Goal: Use online tool/utility: Use online tool/utility

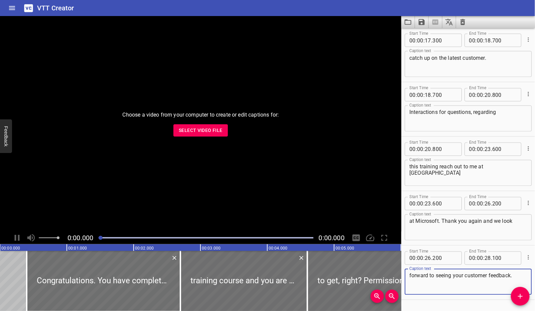
scroll to position [456, 0]
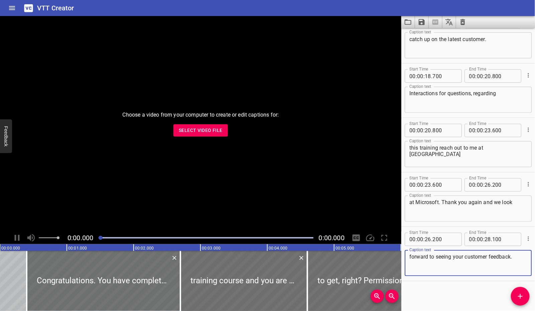
click at [218, 133] on span "Select Video File" at bounding box center [201, 130] width 44 height 8
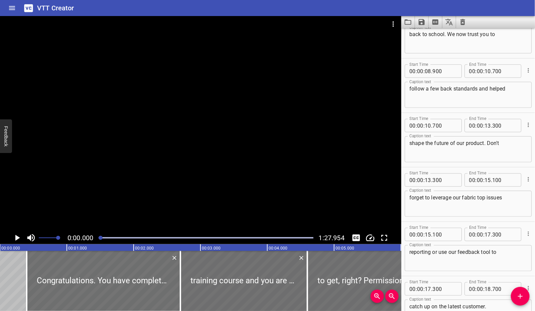
scroll to position [0, 0]
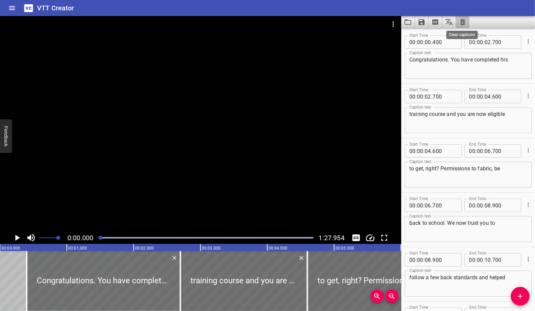
click at [463, 25] on icon "Clear captions" at bounding box center [463, 22] width 8 height 8
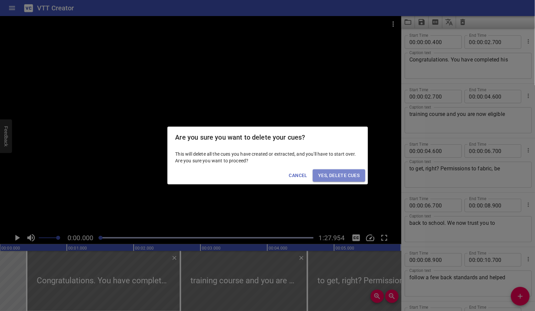
click at [341, 175] on span "Yes, Delete Cues" at bounding box center [338, 176] width 41 height 8
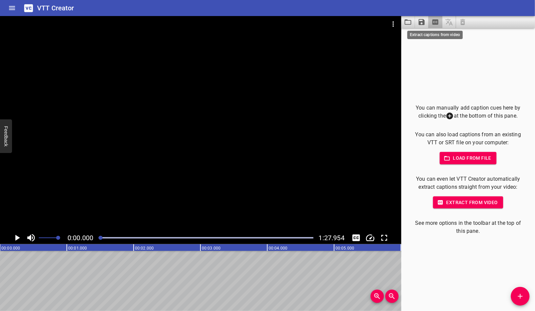
click at [433, 23] on icon "Extract captions from video" at bounding box center [436, 21] width 6 height 5
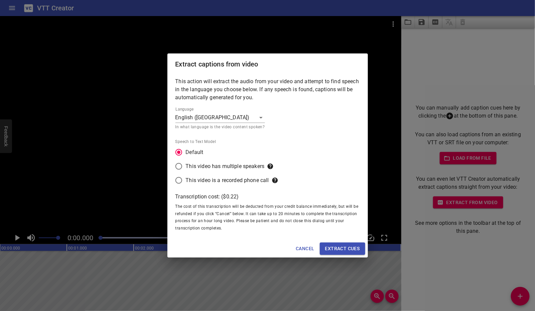
click at [348, 252] on span "Extract cues" at bounding box center [342, 249] width 35 height 8
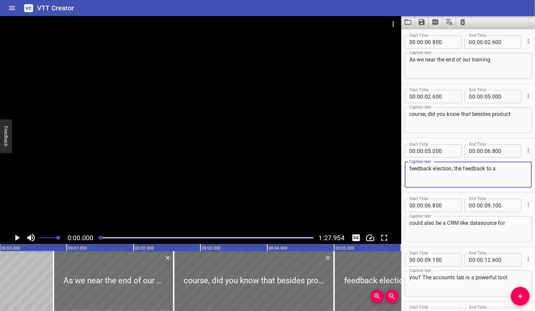
drag, startPoint x: 437, startPoint y: 169, endPoint x: 442, endPoint y: 169, distance: 4.7
click at [442, 169] on textarea "feedback election, the feedback to a" at bounding box center [469, 175] width 118 height 19
click at [495, 170] on textarea "feedback collection, the feedback to a" at bounding box center [469, 175] width 118 height 19
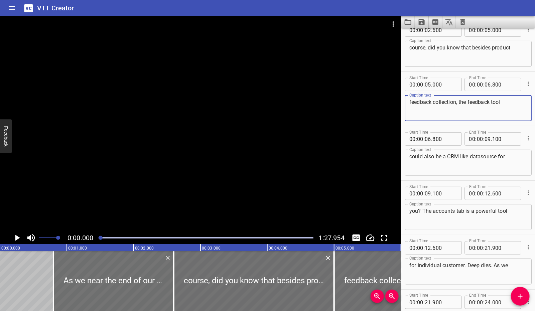
scroll to position [133, 0]
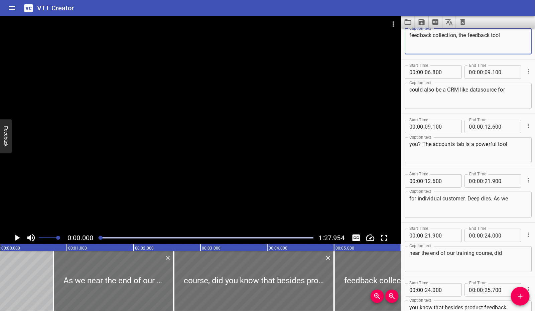
type textarea "feedback collection, the feedback tool"
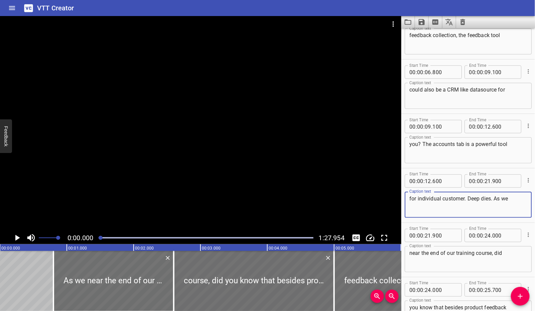
drag, startPoint x: 465, startPoint y: 198, endPoint x: 494, endPoint y: 196, distance: 28.9
click at [494, 196] on textarea "for individual customer. Deep dies. As we" at bounding box center [469, 205] width 118 height 19
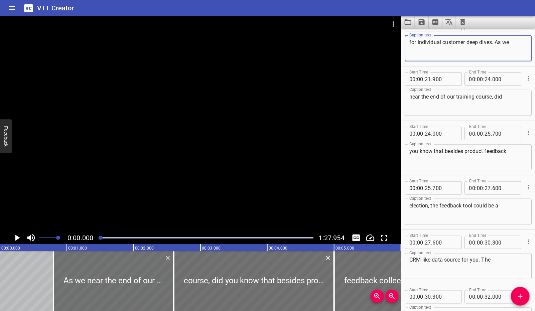
scroll to position [267, 0]
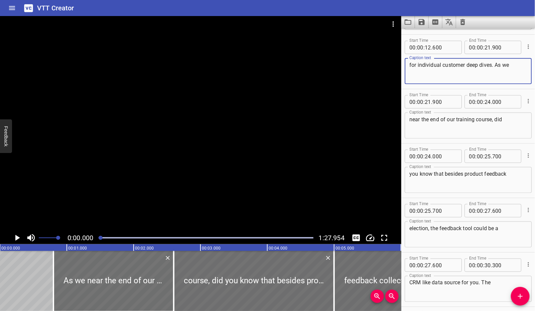
drag, startPoint x: 521, startPoint y: 66, endPoint x: 526, endPoint y: 67, distance: 5.1
click at [526, 67] on div "for individual customer deep dives. As we Caption text" at bounding box center [468, 71] width 127 height 26
type textarea "for individual customer deep dives."
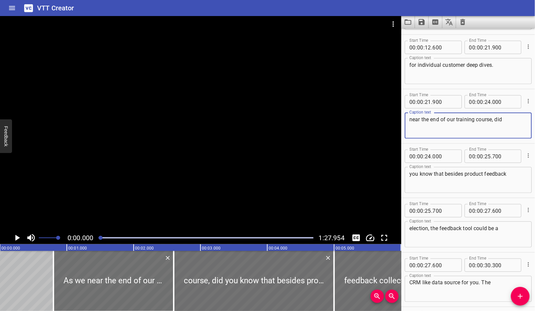
drag, startPoint x: 519, startPoint y: 118, endPoint x: 406, endPoint y: 116, distance: 113.4
click at [406, 117] on div "near the end of our training course, did Caption text" at bounding box center [468, 126] width 127 height 26
click at [525, 101] on icon "Cue Options" at bounding box center [528, 101] width 7 height 7
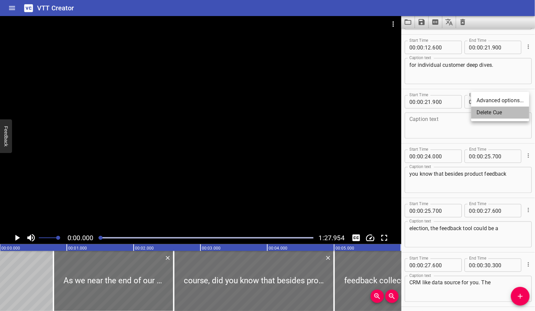
click at [505, 111] on li "Delete Cue" at bounding box center [500, 113] width 58 height 12
click at [528, 99] on icon "Cue Options" at bounding box center [528, 101] width 1 height 4
click at [507, 113] on li "Delete Cue" at bounding box center [500, 113] width 58 height 12
click at [528, 101] on icon "Cue Options" at bounding box center [528, 101] width 1 height 4
click at [506, 114] on li "Delete Cue" at bounding box center [500, 113] width 58 height 12
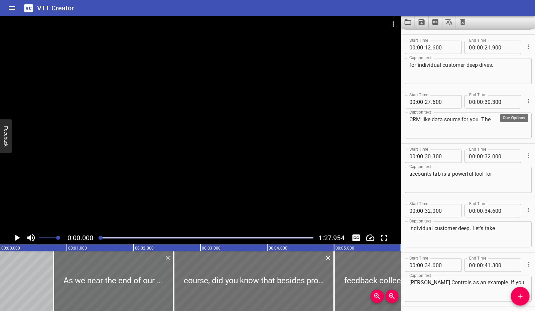
click at [525, 101] on icon "Cue Options" at bounding box center [528, 101] width 7 height 7
click at [489, 111] on li "Delete Cue" at bounding box center [500, 113] width 58 height 12
click at [411, 120] on textarea "accounts tab is a powerful tool for" at bounding box center [469, 125] width 118 height 19
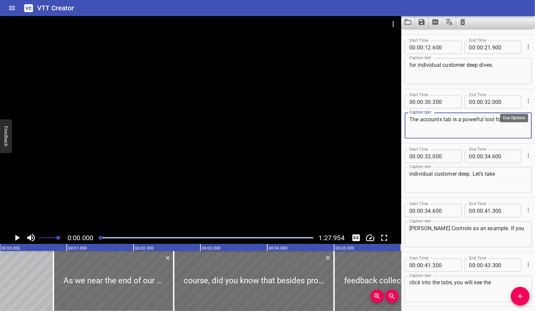
type textarea "The accounts tab is a powerful tool for"
click at [525, 100] on icon "Cue Options" at bounding box center [528, 101] width 7 height 7
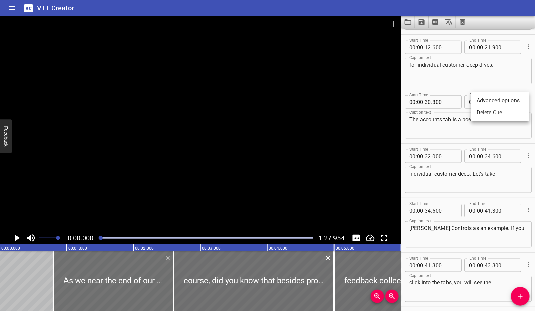
click at [522, 100] on li "Advanced options..." at bounding box center [500, 101] width 58 height 12
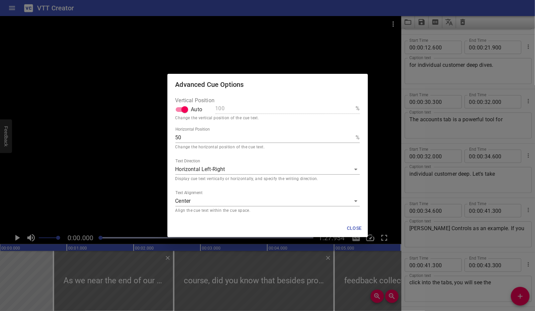
click at [377, 65] on div "Advanced Cue Options Vertical Position Auto 100 % Change the vertical position …" at bounding box center [267, 155] width 535 height 311
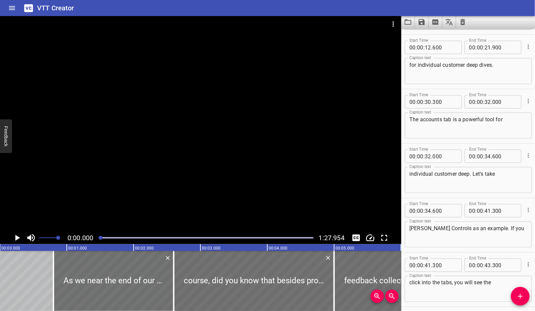
click at [469, 173] on textarea "individual customer deep. Let's take" at bounding box center [469, 180] width 118 height 19
type textarea "individual customer deep dives. Let's take"
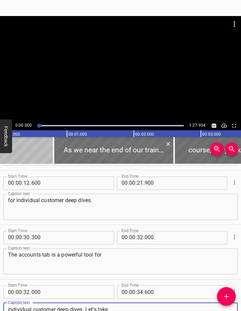
scroll to position [201, 0]
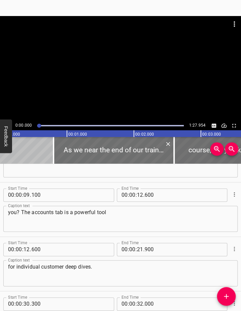
click at [179, 236] on div "Start Time 00 : 00 : 09 . 100 Start Time End Time 00 : 00 : 12 . 600 End Time C…" at bounding box center [120, 210] width 241 height 54
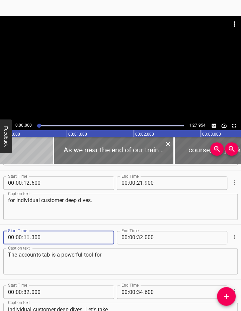
drag, startPoint x: 24, startPoint y: 236, endPoint x: 29, endPoint y: 237, distance: 5.1
click at [29, 237] on input "number" at bounding box center [26, 237] width 6 height 13
type input "13"
type input "005"
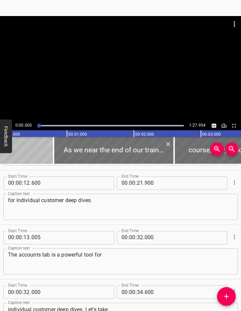
scroll to position [334, 0]
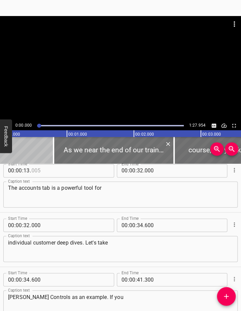
type input "005"
click at [226, 214] on div "Start Time 00 : 00 : 32 . 000 Start Time End Time 00 : 00 : 34 . 600 End Time C…" at bounding box center [120, 240] width 241 height 54
click at [192, 211] on div "Start Time 00 : 00 : 13 . 005 Start Time End Time 00 : 00 : 32 . 000 End Time C…" at bounding box center [120, 185] width 241 height 54
click at [131, 280] on input "number" at bounding box center [132, 279] width 6 height 13
type input "00"
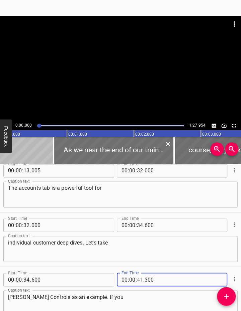
click at [137, 278] on input "number" at bounding box center [140, 279] width 6 height 13
type input "17"
type input "300"
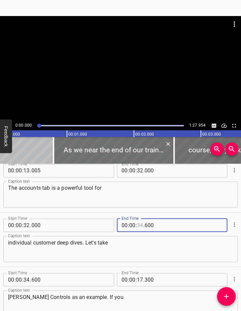
click at [138, 224] on input "number" at bounding box center [140, 225] width 6 height 13
type input "33"
type input "600"
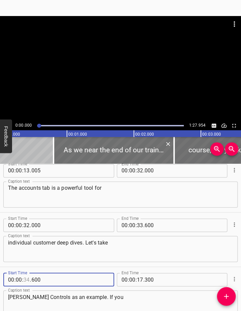
click at [28, 280] on input "number" at bounding box center [26, 279] width 6 height 13
type input "33"
type input "007"
click at [101, 233] on div "Caption text individual customer deep dives. Let's take Caption text" at bounding box center [120, 248] width 234 height 30
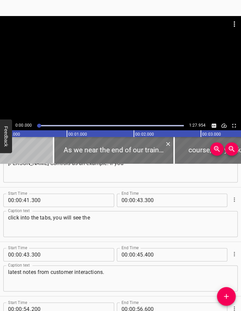
scroll to position [401, 0]
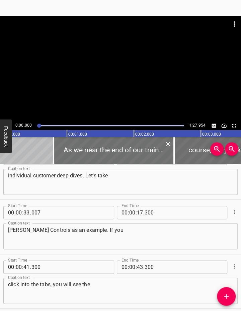
click at [185, 234] on textarea "[PERSON_NAME] Controls as an example. If you" at bounding box center [120, 236] width 225 height 19
click at [25, 265] on input "number" at bounding box center [26, 266] width 6 height 13
click at [28, 267] on input "number" at bounding box center [26, 266] width 6 height 13
type input "41"
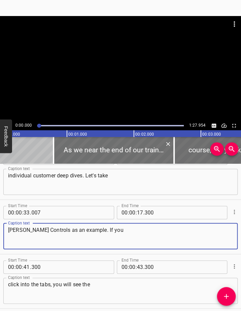
drag, startPoint x: 91, startPoint y: 230, endPoint x: 109, endPoint y: 229, distance: 18.1
click at [109, 229] on textarea "[PERSON_NAME] Controls as an example. If you" at bounding box center [120, 236] width 225 height 19
type textarea "[PERSON_NAME] Controls as an example."
click at [29, 266] on input "number" at bounding box center [26, 266] width 6 height 13
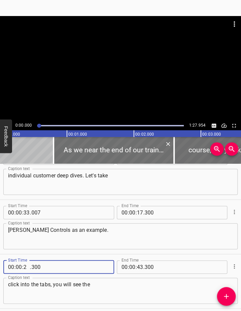
type input "20"
type input "300"
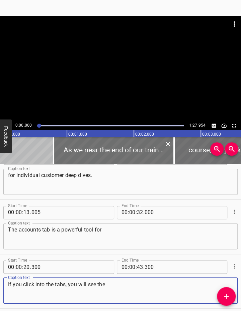
type textarea "If you click into the tabs, you will see the"
click at [137, 268] on input "number" at bounding box center [140, 266] width 6 height 13
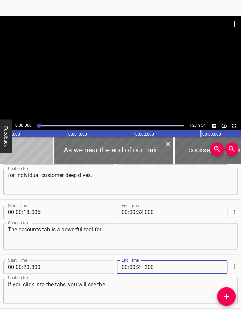
type input "22"
type input "2"
type input "300"
type input "7"
type input "22"
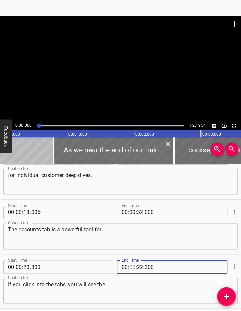
type input "00"
click at [140, 266] on input "number" at bounding box center [140, 266] width 6 height 13
type input "22"
click at [144, 267] on input "number" at bounding box center [174, 266] width 61 height 13
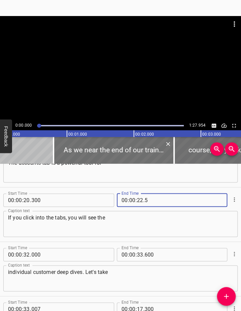
type input "005"
click at [27, 254] on input "number" at bounding box center [26, 254] width 6 height 13
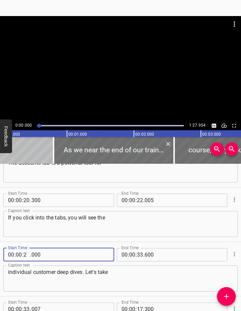
type input "22"
type input "000"
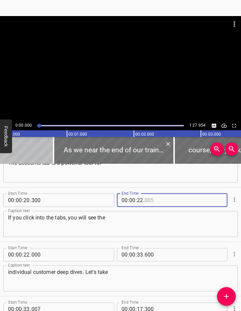
click at [146, 199] on input "number" at bounding box center [174, 200] width 61 height 13
type input "005"
click at [36, 253] on input "number" at bounding box center [61, 254] width 61 height 13
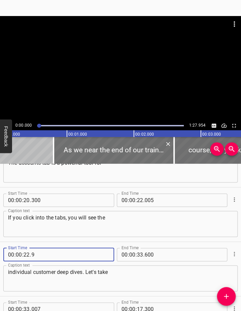
type input "9"
type input "009"
click at [151, 198] on input "number" at bounding box center [174, 200] width 61 height 13
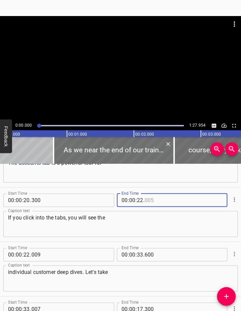
type input "005"
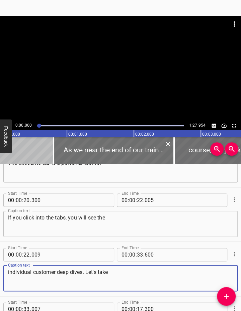
drag, startPoint x: 57, startPoint y: 273, endPoint x: 83, endPoint y: 272, distance: 25.8
click at [83, 272] on textarea "individual customer deep dives. Let's take" at bounding box center [120, 278] width 225 height 19
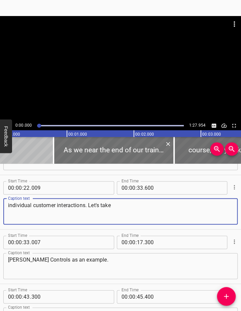
drag, startPoint x: 89, startPoint y: 204, endPoint x: 120, endPoint y: 208, distance: 30.7
click at [120, 208] on textarea "individual customer interactions. Let's take" at bounding box center [120, 211] width 225 height 19
drag, startPoint x: 116, startPoint y: 205, endPoint x: 88, endPoint y: 205, distance: 27.8
click at [88, 205] on textarea "individual customer interactions. Let's take" at bounding box center [120, 211] width 225 height 19
type textarea "individual customer interactions."
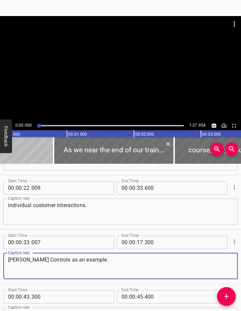
drag, startPoint x: 92, startPoint y: 259, endPoint x: -7, endPoint y: 257, distance: 98.3
click at [0, 257] on html "Caption Editor Batch Transcribe Account Privacy Contact 0:00.000 1:27.954 00:00…" at bounding box center [120, 155] width 241 height 311
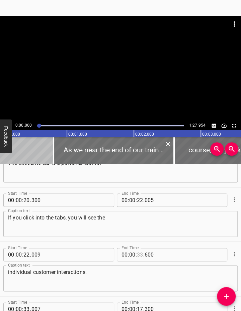
click at [140, 255] on input "number" at bounding box center [140, 254] width 6 height 13
type input "22"
click at [153, 254] on input "number" at bounding box center [174, 254] width 61 height 13
type input "091"
click at [7, 272] on div "individual customer interactions. Caption text" at bounding box center [120, 279] width 234 height 26
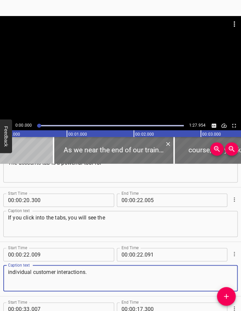
drag, startPoint x: 30, startPoint y: 273, endPoint x: 4, endPoint y: 273, distance: 26.1
click at [4, 273] on div "individual customer interactions. Caption text" at bounding box center [120, 279] width 234 height 26
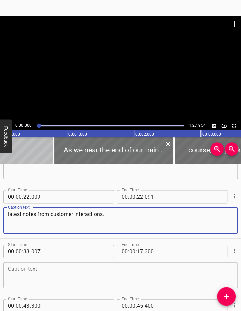
scroll to position [426, 0]
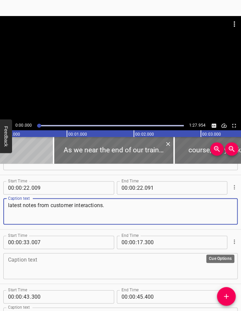
type textarea "latest notes from customer interactions."
click at [231, 240] on icon "Cue Options" at bounding box center [234, 241] width 7 height 7
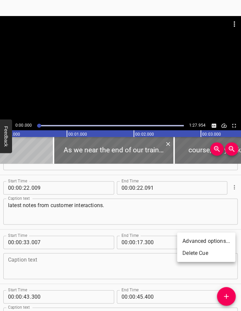
click at [205, 251] on li "Delete Cue" at bounding box center [206, 253] width 58 height 12
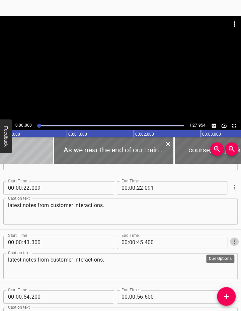
click at [233, 241] on icon "Cue Options" at bounding box center [233, 241] width 1 height 4
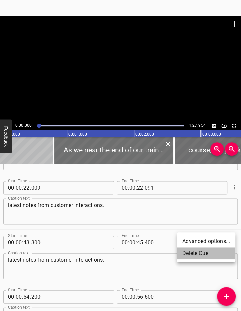
click at [219, 253] on li "Delete Cue" at bounding box center [206, 253] width 58 height 12
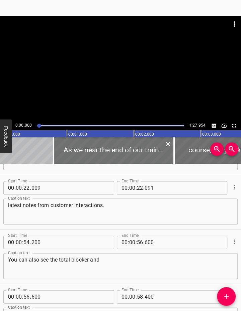
click at [177, 261] on textarea "You can also see the total blocker and" at bounding box center [120, 265] width 225 height 19
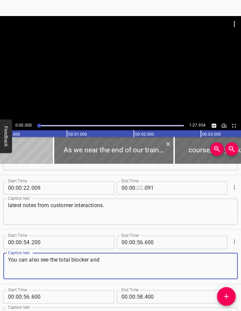
click at [138, 188] on input "number" at bounding box center [140, 187] width 6 height 13
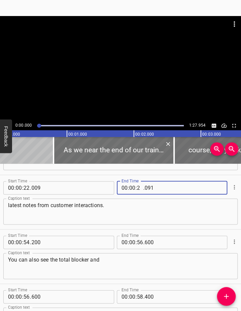
type input "25"
click at [152, 187] on input "number" at bounding box center [174, 187] width 61 height 13
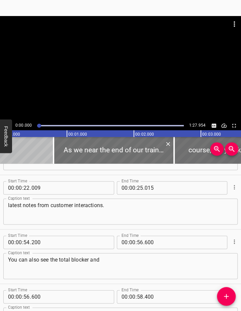
type input "015"
click at [209, 267] on textarea "You can also see the total blocker and" at bounding box center [120, 265] width 225 height 19
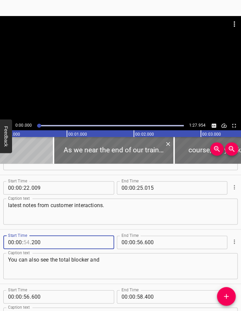
click at [27, 240] on input "number" at bounding box center [26, 242] width 6 height 13
type input "34"
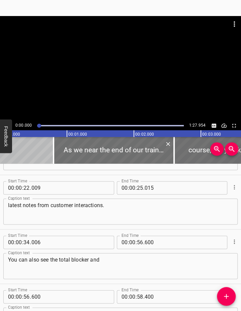
type input "006"
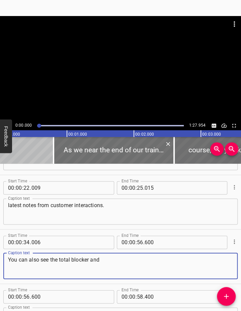
click at [156, 259] on textarea "You can also see the total blocker and" at bounding box center [120, 265] width 225 height 19
click at [139, 243] on input "number" at bounding box center [140, 242] width 6 height 13
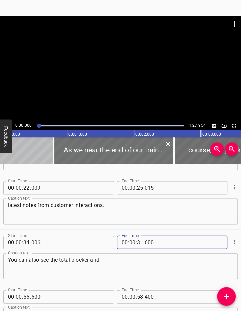
type input "36"
click at [146, 241] on input "number" at bounding box center [174, 242] width 61 height 13
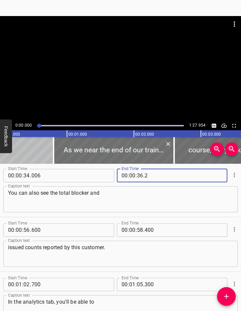
type input "002"
click at [22, 249] on textarea "issued counts reported by this customer." at bounding box center [120, 253] width 225 height 19
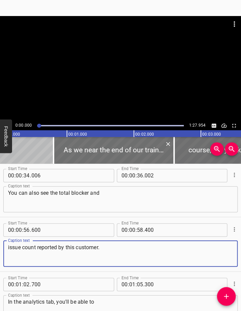
type textarea "issue count reported by this customer."
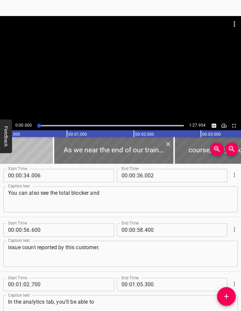
click at [151, 243] on div "issue count reported by this customer. Caption text" at bounding box center [120, 254] width 234 height 26
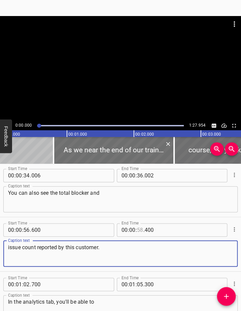
click at [137, 229] on input "number" at bounding box center [140, 229] width 6 height 13
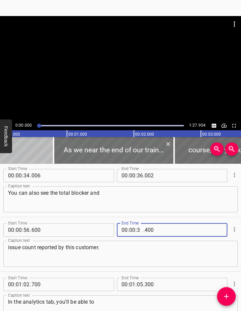
type input "37"
type input "89"
type input "089"
click at [27, 229] on input "number" at bounding box center [26, 229] width 6 height 13
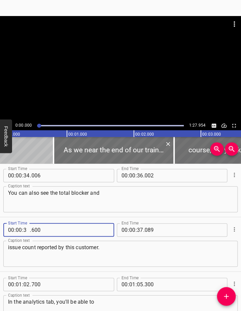
type input "36"
type input "003"
click at [184, 272] on div "Start Time 00 : 01 : 02 . 700 Start Time End Time 00 : 01 : 05 . 300 End Time C…" at bounding box center [120, 299] width 241 height 54
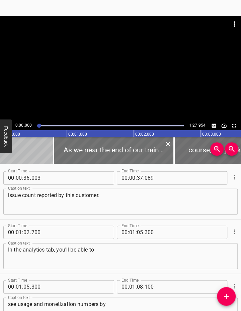
scroll to position [560, 0]
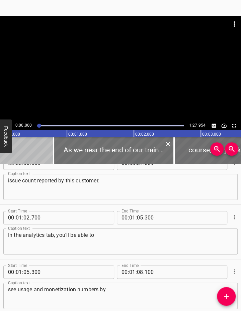
click at [169, 243] on textarea "In the analytics tab, you'll be able to" at bounding box center [120, 241] width 225 height 19
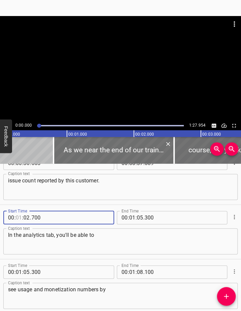
click at [21, 217] on input "number" at bounding box center [19, 217] width 6 height 13
type input "00"
click at [25, 217] on input "number" at bounding box center [26, 217] width 6 height 13
type input "43"
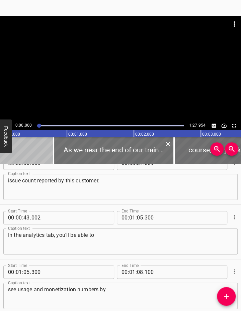
type input "002"
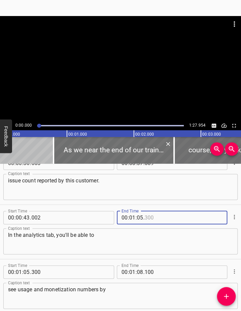
click at [150, 220] on input "number" at bounding box center [174, 217] width 61 height 13
type input "300"
click at [130, 217] on input "number" at bounding box center [132, 217] width 6 height 13
type input "00"
click at [137, 218] on input "number" at bounding box center [140, 217] width 6 height 13
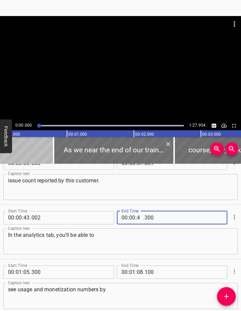
type input "44"
click at [147, 217] on input "number" at bounding box center [174, 217] width 61 height 13
type input "001"
click at [19, 272] on input "number" at bounding box center [19, 272] width 6 height 13
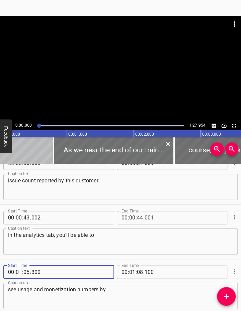
type input "00"
click at [25, 271] on input "number" at bounding box center [26, 272] width 6 height 13
type input "44"
click at [40, 273] on input "number" at bounding box center [61, 272] width 61 height 13
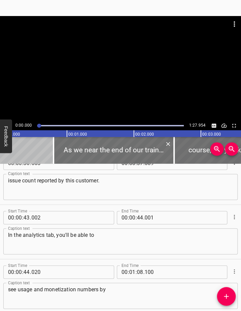
type input "020"
click at [131, 273] on input "number" at bounding box center [132, 272] width 6 height 13
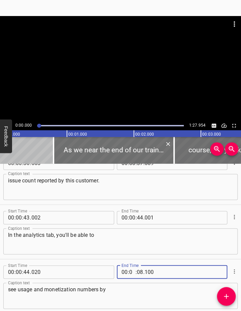
type input "00"
click at [137, 272] on input "number" at bounding box center [140, 272] width 6 height 13
type input "47"
click at [149, 272] on input "number" at bounding box center [174, 272] width 61 height 13
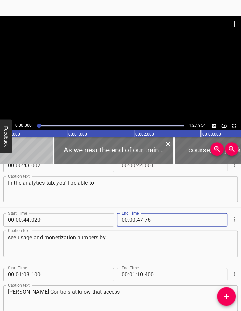
scroll to position [627, 0]
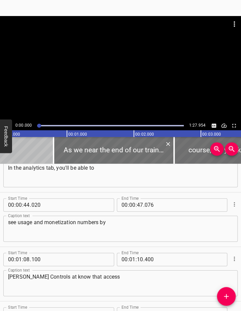
type input "076"
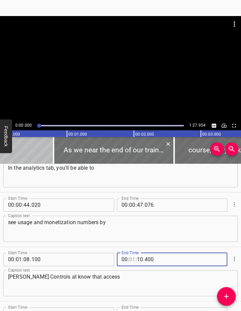
click at [131, 259] on input "number" at bounding box center [132, 259] width 6 height 13
type input "00"
click at [137, 258] on input "number" at bounding box center [140, 259] width 6 height 13
type input "52"
click at [150, 258] on input "number" at bounding box center [174, 259] width 61 height 13
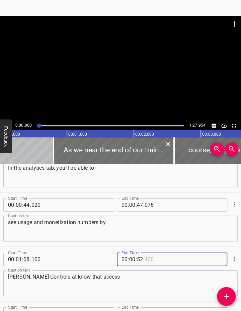
type input "9"
type input "400"
type input "52"
type input "0"
type input "000"
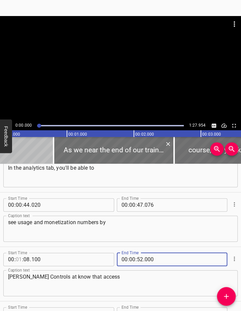
click at [18, 259] on input "number" at bounding box center [19, 259] width 6 height 13
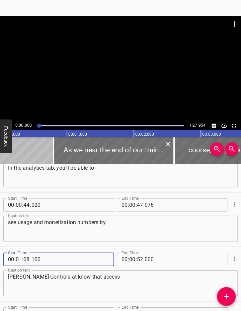
type input "00"
click at [28, 260] on input "number" at bounding box center [26, 259] width 6 height 13
type input "47"
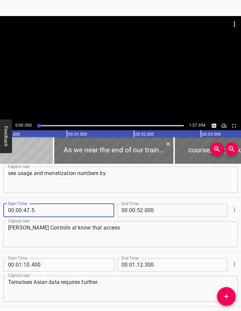
scroll to position [694, 0]
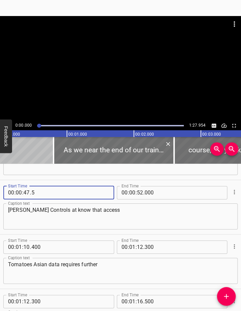
type input "005"
click at [73, 276] on textarea "Tomatoes Asian data requires further" at bounding box center [120, 270] width 225 height 19
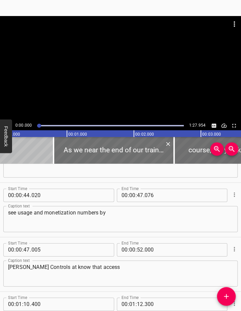
scroll to position [627, 0]
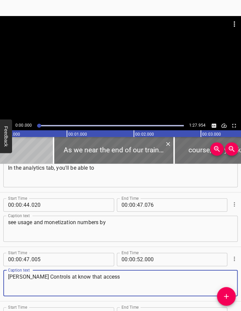
click at [50, 276] on textarea "[PERSON_NAME] Controls at know that access" at bounding box center [120, 283] width 225 height 19
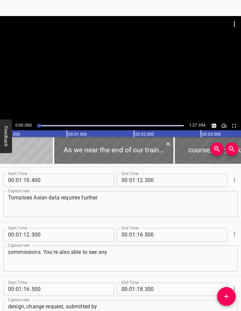
scroll to position [694, 0]
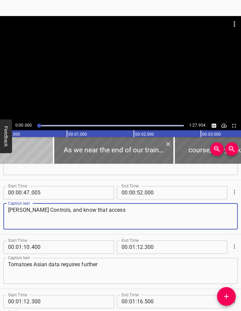
type textarea "[PERSON_NAME] Controls, and know that access"
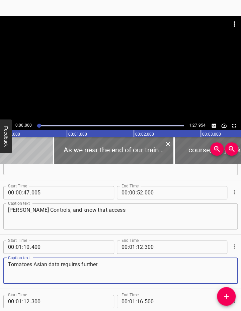
click at [19, 263] on textarea "Tomatoes Asian data requires further" at bounding box center [120, 270] width 225 height 19
drag, startPoint x: 15, startPoint y: 265, endPoint x: 47, endPoint y: 264, distance: 32.1
click at [47, 264] on textarea "Tomatoes Asian data requires further" at bounding box center [120, 270] width 225 height 19
type textarea "To monetization data requires further"
click at [21, 247] on input "number" at bounding box center [19, 247] width 6 height 13
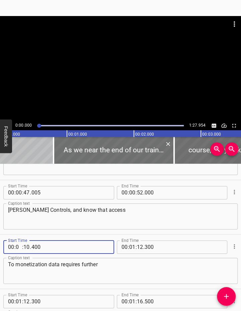
type input "00"
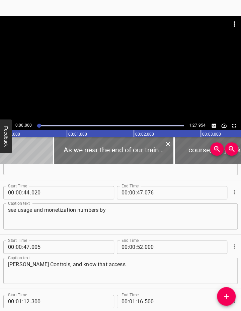
scroll to position [203, 0]
click at [103, 215] on textarea "you? The accounts tab is a powerful tool" at bounding box center [120, 216] width 225 height 19
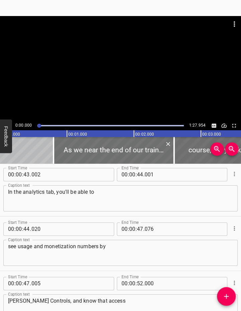
scroll to position [671, 0]
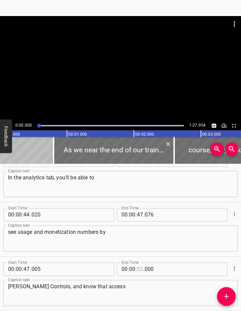
click at [139, 270] on input "number" at bounding box center [140, 269] width 6 height 13
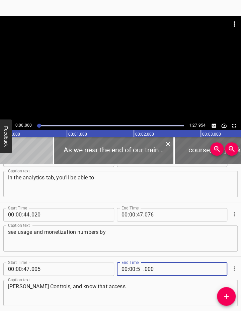
type input "51"
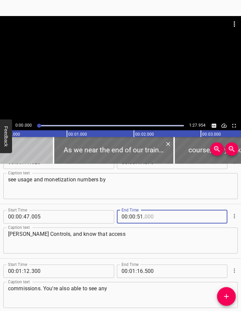
scroll to position [738, 0]
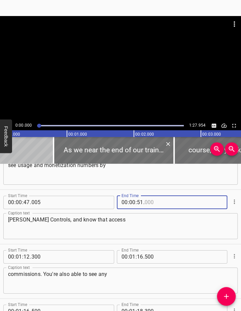
type input "000"
click at [20, 255] on input "number" at bounding box center [19, 256] width 6 height 13
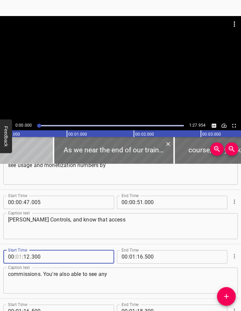
type input "01"
click at [27, 257] on input "number" at bounding box center [26, 256] width 6 height 13
type input "12"
click at [18, 258] on input "number" at bounding box center [19, 256] width 6 height 13
type input "00"
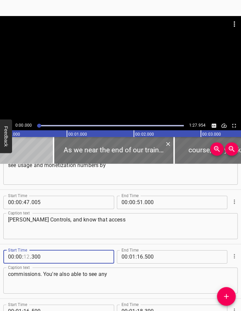
click at [28, 256] on input "number" at bounding box center [26, 256] width 6 height 13
type input "51"
type input "300"
click at [138, 201] on input "number" at bounding box center [140, 202] width 6 height 13
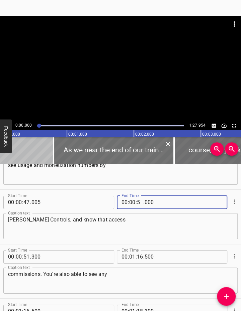
type input "50"
type input "000"
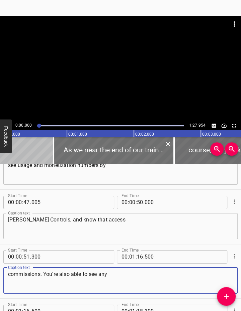
click at [12, 274] on textarea "commissions. You're also able to see any" at bounding box center [120, 280] width 225 height 19
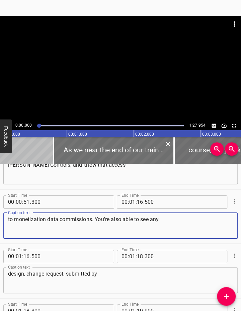
scroll to position [785, 0]
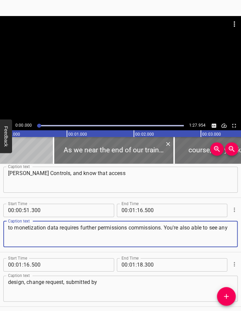
type textarea "to monetization data requires further permissions commissions. You're also able…"
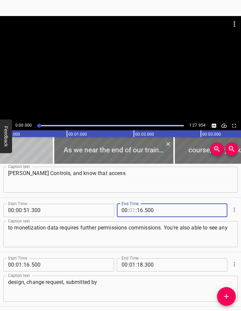
click at [132, 208] on input "number" at bounding box center [132, 210] width 6 height 13
type input "00"
click at [137, 210] on input "number" at bounding box center [140, 210] width 6 height 13
type input "53"
type input "1"
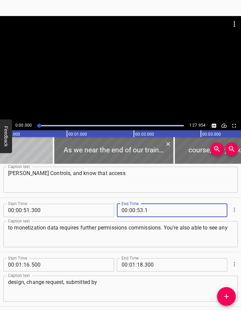
type input "500"
type input "23"
type input "500"
click at [137, 211] on input "number" at bounding box center [140, 210] width 6 height 13
type input "53"
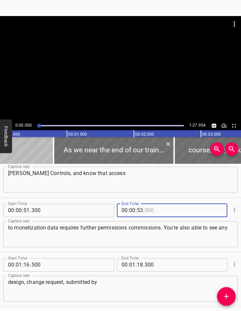
click at [146, 208] on input "number" at bounding box center [174, 210] width 61 height 13
type input "023"
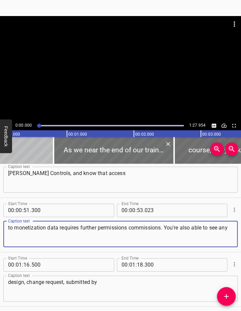
drag, startPoint x: 130, startPoint y: 227, endPoint x: 132, endPoint y: 235, distance: 8.5
click at [132, 235] on textarea "to monetization data requires further permissions commissions. You're also able…" at bounding box center [120, 234] width 225 height 19
type textarea "to monetization data requires further permissions"
click at [145, 208] on input "number" at bounding box center [174, 210] width 61 height 13
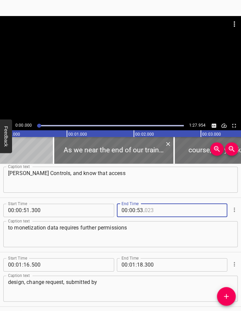
type input "023"
click at [144, 227] on textarea "to monetization data requires further permissions" at bounding box center [120, 234] width 225 height 19
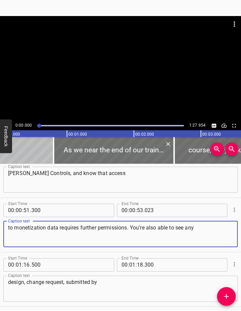
type textarea "to monetization data requires further permissions. You're also able to see any"
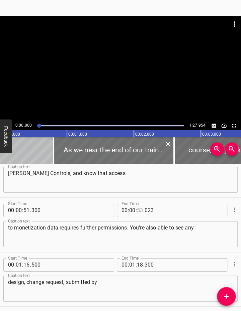
click at [137, 211] on input "number" at bounding box center [140, 210] width 6 height 13
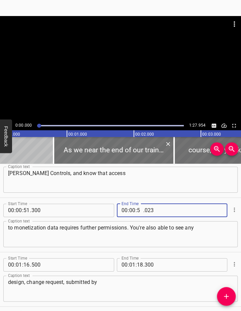
type input "55"
type input "7"
type input "023"
type input "57"
type input "023"
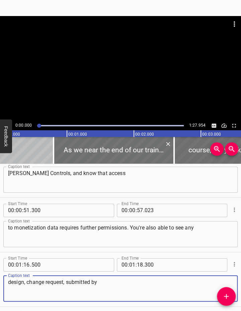
click at [22, 285] on textarea "design, change request, submitted by" at bounding box center [120, 288] width 225 height 19
click at [25, 283] on textarea "design, change request, submitted by" at bounding box center [120, 288] width 225 height 19
click at [63, 283] on textarea "design change request, submitted by" at bounding box center [120, 288] width 225 height 19
type textarea "design change requests, submitted by"
click at [20, 263] on input "number" at bounding box center [19, 264] width 6 height 13
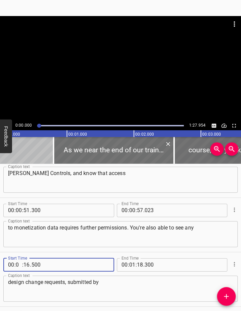
type input "00"
click at [24, 265] on input "number" at bounding box center [26, 264] width 6 height 13
type input "57"
click at [32, 265] on input "number" at bounding box center [61, 264] width 61 height 13
type input "077"
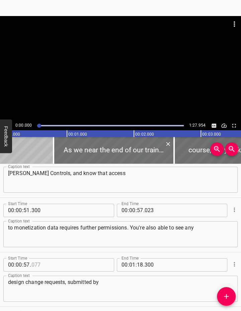
click at [102, 282] on textarea "design change requests, submitted by" at bounding box center [120, 288] width 225 height 19
type input "077"
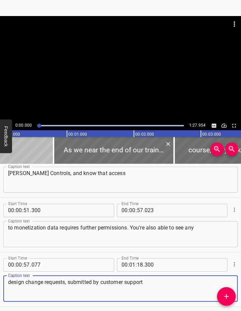
type textarea "design change requests, submitted by customer support"
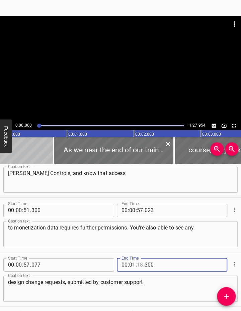
click at [137, 264] on input "number" at bounding box center [140, 264] width 6 height 13
type input "00"
click at [163, 292] on textarea "design change requests, submitted by customer support" at bounding box center [120, 288] width 225 height 19
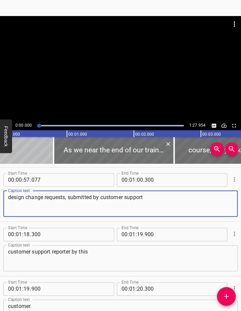
scroll to position [852, 0]
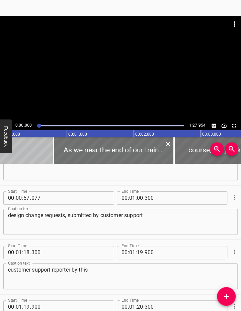
drag, startPoint x: 7, startPoint y: 272, endPoint x: 94, endPoint y: 268, distance: 86.7
click at [94, 268] on div "customer support reporter by this Caption text" at bounding box center [120, 276] width 234 height 26
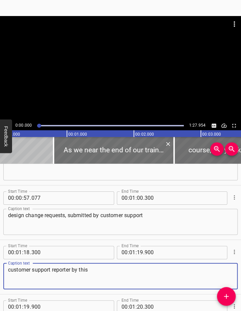
drag, startPoint x: 95, startPoint y: 269, endPoint x: -2, endPoint y: 270, distance: 97.0
click at [0, 270] on html "Caption Editor Batch Transcribe Account Privacy Contact 0:00.000 1:27.954 00:00…" at bounding box center [120, 155] width 241 height 311
type textarea "reported by this customer"
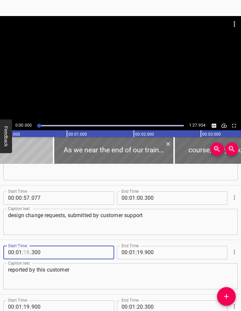
click at [27, 252] on input "number" at bounding box center [26, 252] width 6 height 13
type input "18"
click at [36, 253] on input "number" at bounding box center [61, 252] width 61 height 13
type input "300"
click at [27, 252] on input "number" at bounding box center [26, 252] width 6 height 13
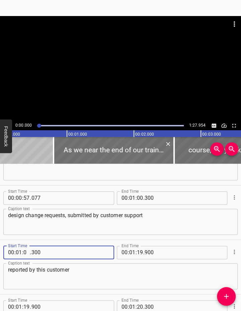
type input "00"
click at [44, 251] on input "number" at bounding box center [61, 252] width 61 height 13
type input "092"
click at [84, 277] on textarea "reported by this customer" at bounding box center [120, 276] width 225 height 19
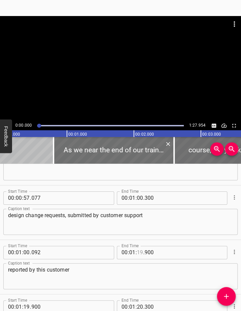
click at [137, 252] on input "number" at bounding box center [140, 252] width 6 height 13
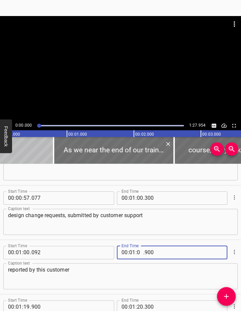
type input "01"
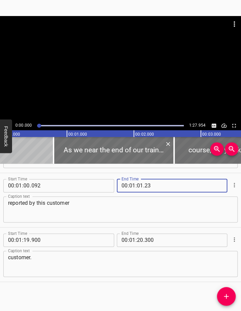
type input "023"
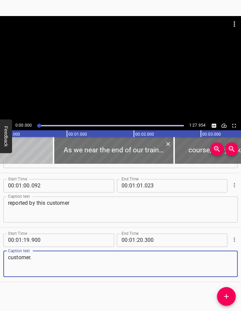
drag, startPoint x: 68, startPoint y: 259, endPoint x: 39, endPoint y: 256, distance: 29.2
click at [30, 256] on textarea "customer." at bounding box center [120, 263] width 225 height 19
click at [231, 238] on icon "Cue Options" at bounding box center [234, 239] width 7 height 7
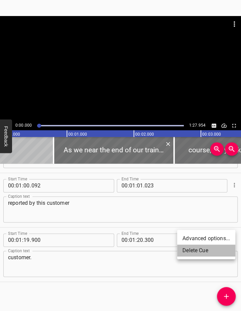
click at [203, 250] on li "Delete Cue" at bounding box center [206, 251] width 58 height 12
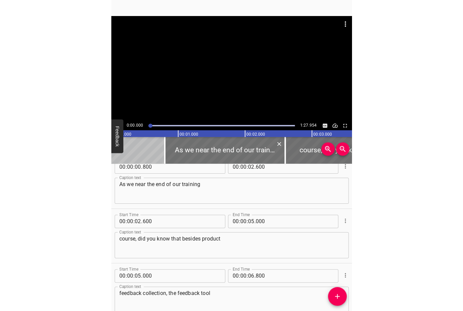
scroll to position [0, 0]
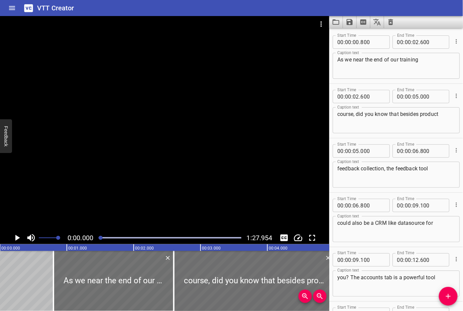
click at [354, 22] on icon "Save captions to file" at bounding box center [350, 22] width 8 height 8
click at [353, 37] on li "Save to VTT file" at bounding box center [367, 37] width 49 height 12
click at [391, 21] on icon "Clear captions" at bounding box center [391, 22] width 5 height 6
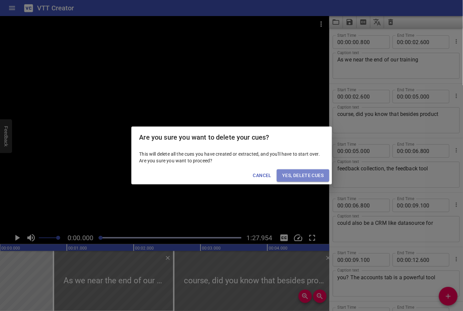
click at [306, 178] on span "Yes, Delete Cues" at bounding box center [302, 176] width 41 height 8
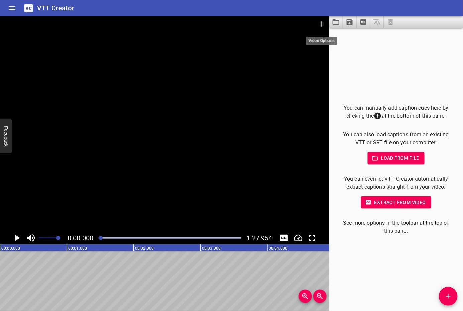
click at [320, 24] on icon "Video Options" at bounding box center [321, 24] width 8 height 8
click at [324, 25] on li "Select New Video File..." at bounding box center [347, 25] width 67 height 12
click at [339, 28] on li "Select New Video File..." at bounding box center [347, 25] width 67 height 12
click at [406, 207] on button "Extract from video" at bounding box center [396, 203] width 70 height 12
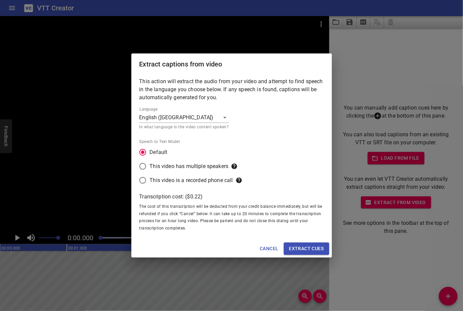
click at [295, 246] on span "Extract cues" at bounding box center [306, 249] width 35 height 8
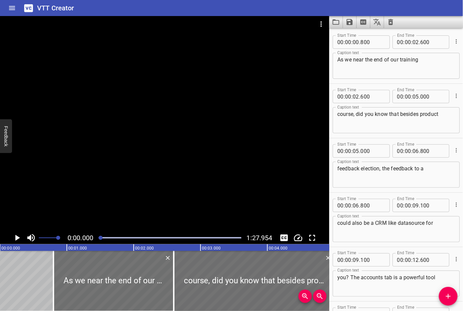
click at [18, 236] on icon "Play/Pause" at bounding box center [17, 238] width 10 height 10
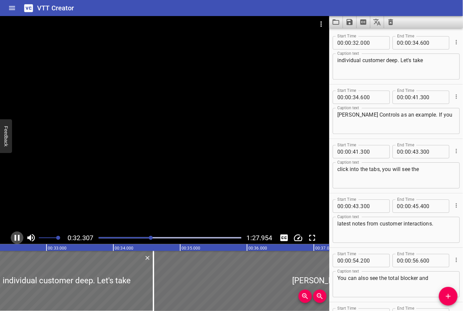
click at [16, 235] on icon "Play/Pause" at bounding box center [17, 238] width 10 height 10
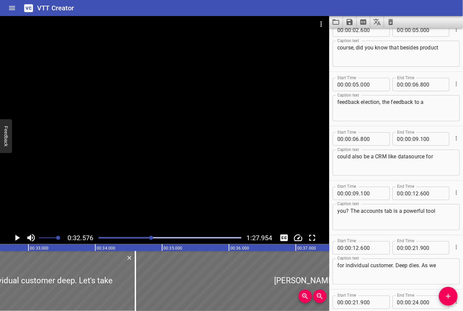
scroll to position [133, 0]
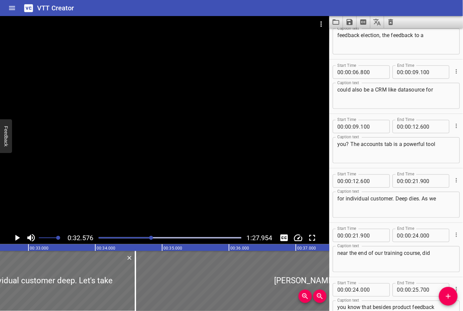
click at [337, 252] on div "near the end of our training course, did Caption text" at bounding box center [396, 259] width 127 height 26
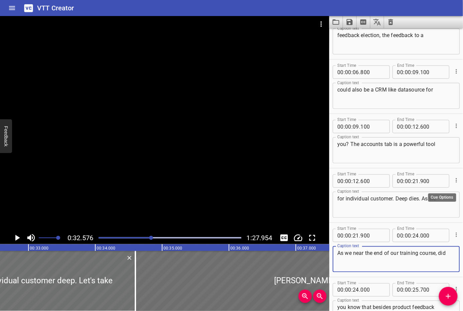
type textarea "As we near the end of our training course, did"
click at [453, 182] on icon "Cue Options" at bounding box center [456, 180] width 7 height 7
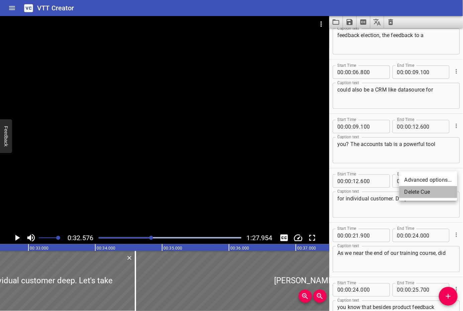
click at [433, 194] on li "Delete Cue" at bounding box center [428, 192] width 58 height 12
click at [453, 128] on icon "Cue Options" at bounding box center [456, 126] width 7 height 7
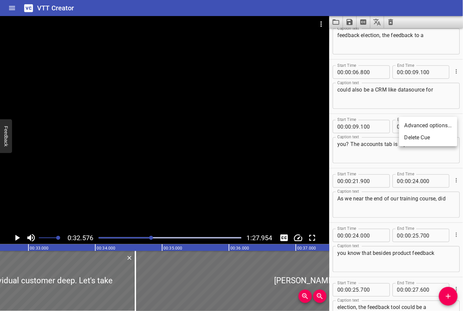
click at [439, 140] on li "Delete Cue" at bounding box center [428, 138] width 58 height 12
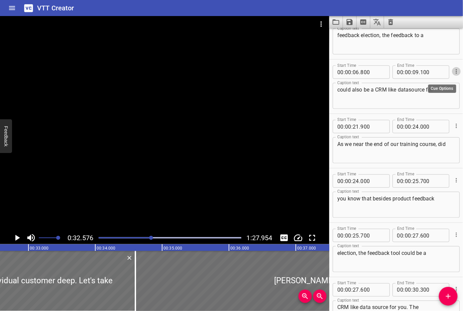
click at [453, 70] on icon "Cue Options" at bounding box center [456, 71] width 7 height 7
click at [446, 85] on li "Delete Cue" at bounding box center [428, 83] width 58 height 12
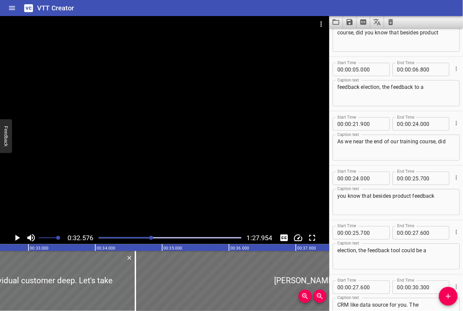
scroll to position [67, 0]
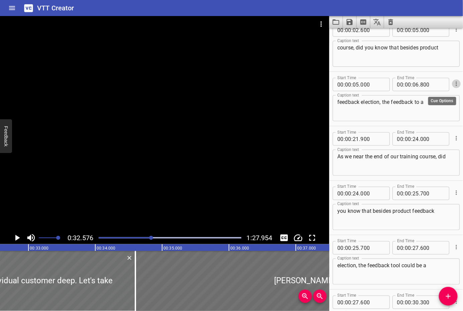
click at [452, 87] on button "Cue Options" at bounding box center [456, 84] width 9 height 9
click at [427, 97] on li "Delete Cue" at bounding box center [428, 96] width 58 height 12
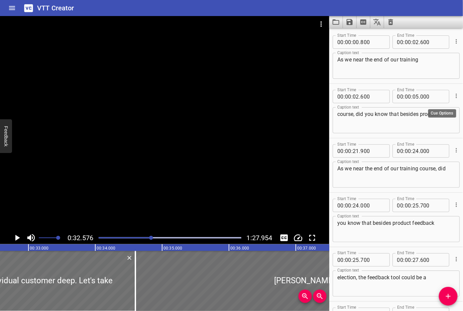
click at [452, 101] on div at bounding box center [456, 95] width 8 height 17
click at [452, 96] on button "Cue Options" at bounding box center [456, 96] width 9 height 9
click at [439, 111] on li "Delete Cue" at bounding box center [428, 108] width 58 height 12
click at [453, 42] on icon "Cue Options" at bounding box center [456, 41] width 7 height 7
click at [441, 54] on li "Delete Cue" at bounding box center [428, 53] width 58 height 12
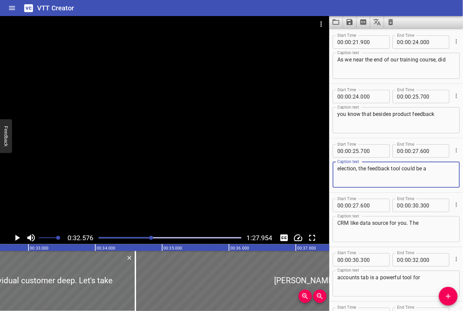
drag, startPoint x: 344, startPoint y: 168, endPoint x: 336, endPoint y: 167, distance: 7.8
click at [336, 167] on div "election, the feedback tool could be a Caption text" at bounding box center [396, 175] width 127 height 26
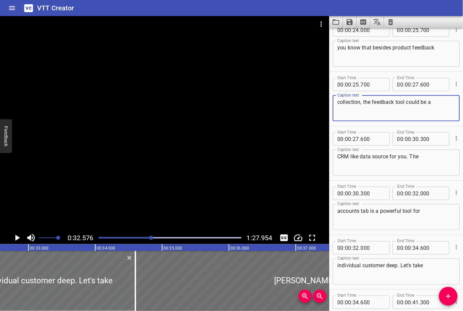
scroll to position [133, 0]
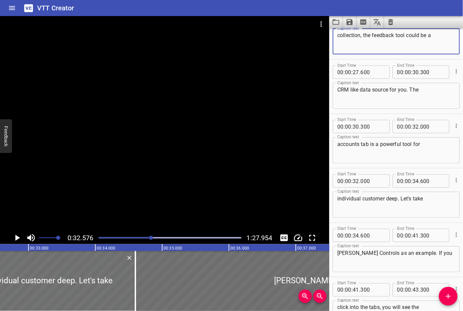
type textarea "collection, the feedback tool could be a"
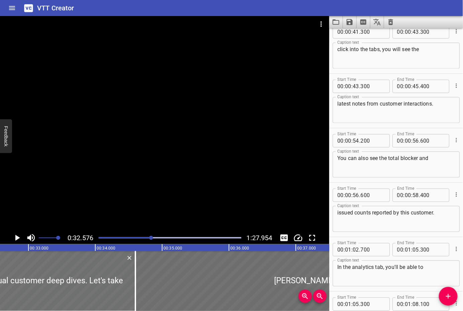
scroll to position [401, 0]
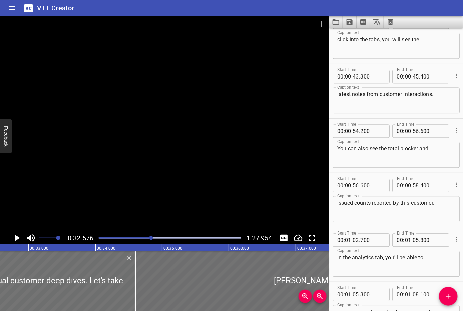
type textarea "individual customer deep dives. Let's take"
click at [352, 204] on textarea "issued counts reported by this customer." at bounding box center [396, 209] width 118 height 19
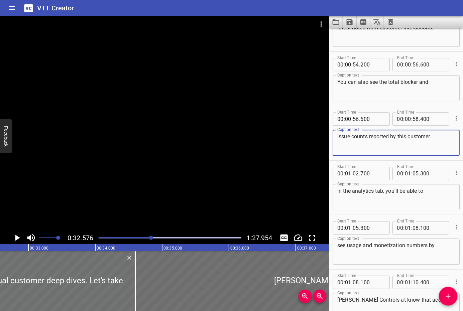
scroll to position [535, 0]
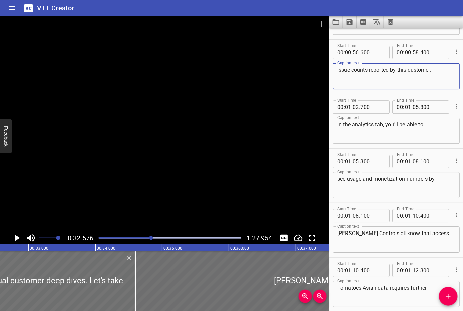
type textarea "issue counts reported by this customer."
click at [385, 232] on textarea "[PERSON_NAME] Controls at know that access" at bounding box center [396, 239] width 118 height 19
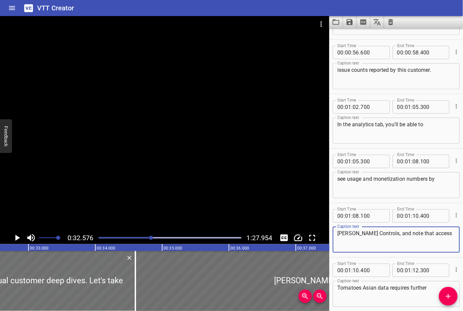
scroll to position [602, 0]
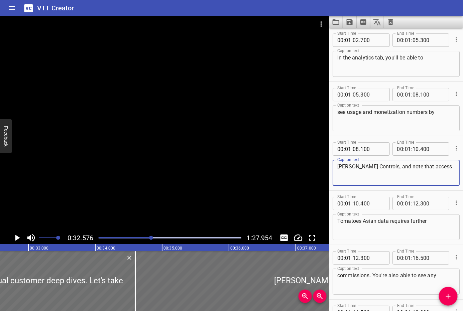
type textarea "[PERSON_NAME] Controls, and note that access"
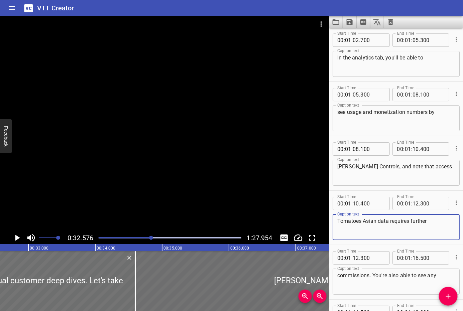
drag, startPoint x: 338, startPoint y: 220, endPoint x: 378, endPoint y: 218, distance: 39.2
click at [378, 218] on textarea "Tomatoes Asian data requires further" at bounding box center [396, 227] width 118 height 19
type textarea "to monetization data requires further"
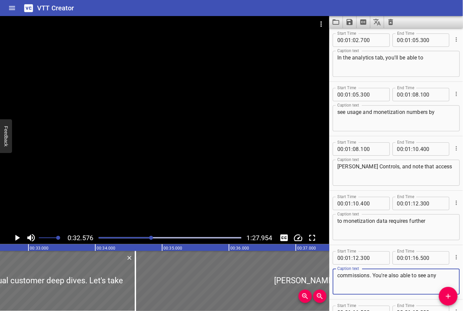
drag, startPoint x: 338, startPoint y: 276, endPoint x: 368, endPoint y: 275, distance: 30.1
click at [368, 275] on textarea "commissions. You're also able to see any" at bounding box center [396, 282] width 118 height 19
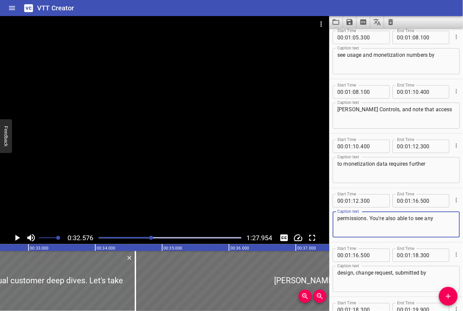
scroll to position [668, 0]
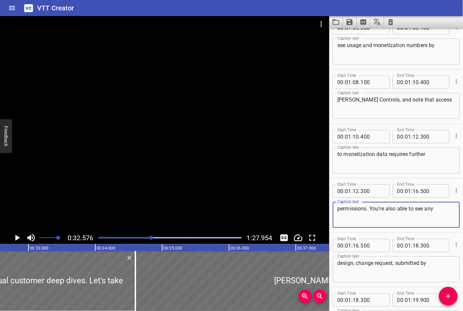
type textarea "permissions. You're also able to see any"
click at [354, 261] on textarea "design, change request, submitted by" at bounding box center [396, 269] width 118 height 19
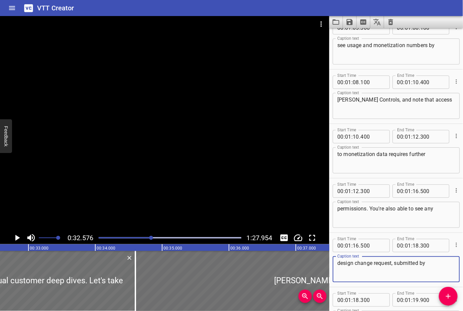
click at [394, 262] on textarea "design change request, submitted by" at bounding box center [396, 269] width 118 height 19
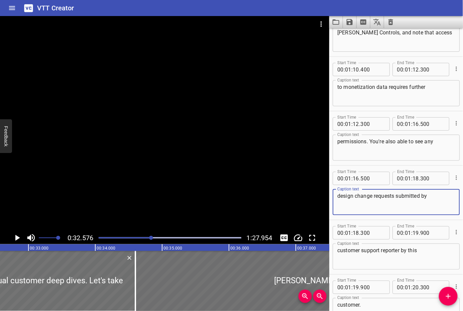
type textarea "design change requests submitted by"
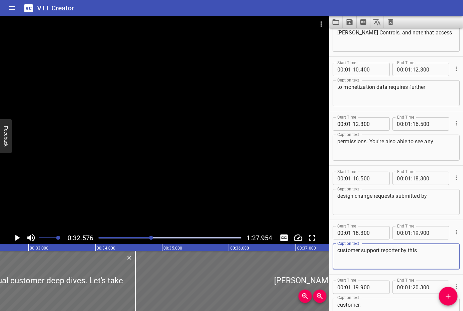
click at [401, 251] on textarea "customer support reporter by this" at bounding box center [396, 256] width 118 height 19
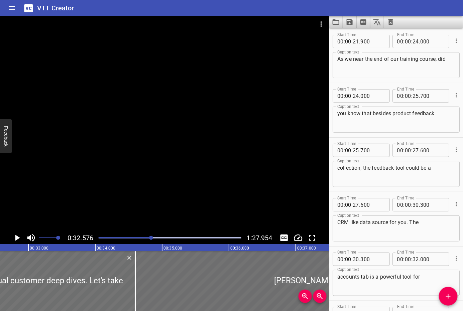
scroll to position [0, 0]
type textarea "customer support reported by this"
click at [351, 22] on icon "Save captions to file" at bounding box center [350, 22] width 6 height 6
click at [353, 34] on li "Save to VTT file" at bounding box center [367, 37] width 49 height 12
